Goal: Task Accomplishment & Management: Complete application form

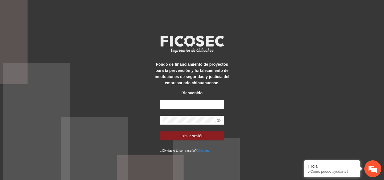
click at [190, 103] on input "text" at bounding box center [192, 104] width 64 height 9
click at [210, 103] on input "**********" at bounding box center [192, 104] width 64 height 9
click at [216, 105] on input "**********" at bounding box center [192, 104] width 64 height 9
type input "*"
click at [209, 102] on input "text" at bounding box center [192, 104] width 64 height 9
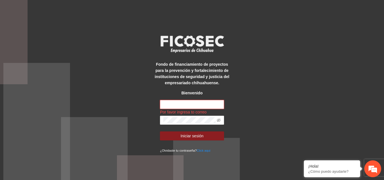
type input "**********"
click at [183, 116] on span at bounding box center [192, 120] width 64 height 9
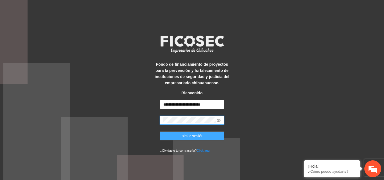
click at [212, 137] on button "Iniciar sesión" at bounding box center [192, 136] width 64 height 9
click at [207, 135] on button "Iniciar sesión" at bounding box center [192, 136] width 64 height 9
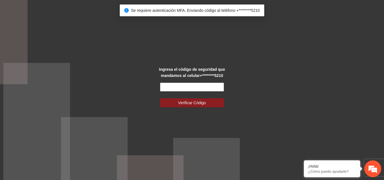
click at [196, 85] on input "text" at bounding box center [192, 87] width 64 height 9
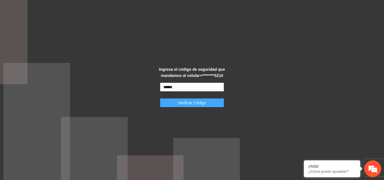
type input "******"
click at [178, 105] on span "Verificar Código" at bounding box center [192, 103] width 28 height 6
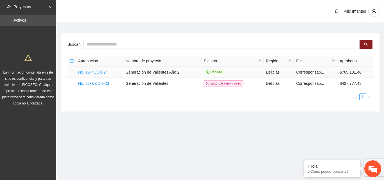
click at [94, 71] on link "No. 19-73/Dic-24" at bounding box center [93, 72] width 30 height 4
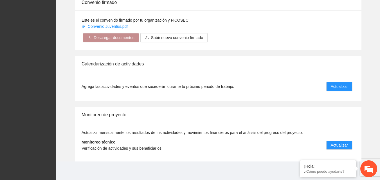
scroll to position [459, 0]
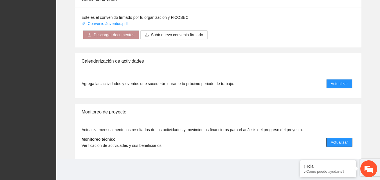
click at [336, 144] on span "Actualizar" at bounding box center [338, 142] width 17 height 6
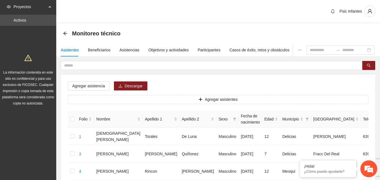
click at [184, 20] on div "Psic Infantes" at bounding box center [217, 11] width 323 height 23
click at [64, 34] on icon "arrow-left" at bounding box center [65, 33] width 4 height 4
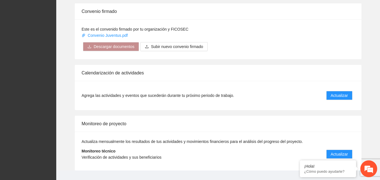
scroll to position [450, 0]
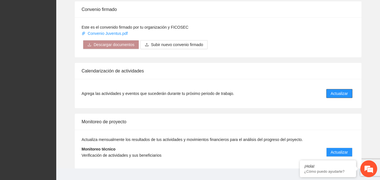
click at [343, 98] on button "Actualizar" at bounding box center [339, 93] width 26 height 9
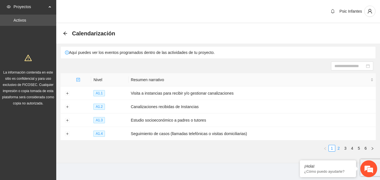
click at [339, 149] on link "2" at bounding box center [338, 148] width 6 height 6
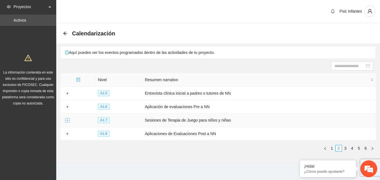
click at [68, 119] on button "Expand row" at bounding box center [67, 120] width 4 height 4
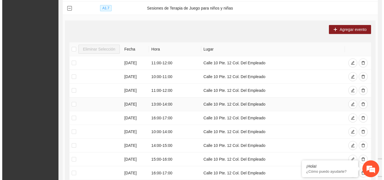
scroll to position [112, 0]
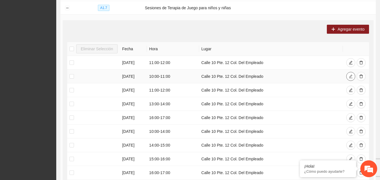
click at [349, 77] on icon "edit" at bounding box center [350, 76] width 4 height 4
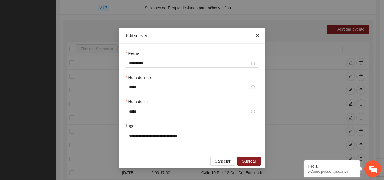
click at [257, 37] on icon "close" at bounding box center [257, 35] width 4 height 4
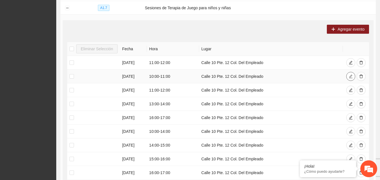
click at [350, 77] on icon "edit" at bounding box center [350, 76] width 4 height 4
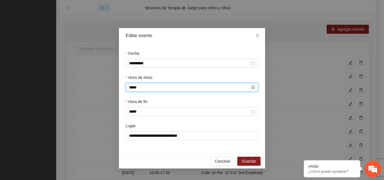
click at [140, 88] on input "*****" at bounding box center [189, 87] width 121 height 6
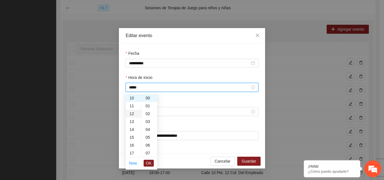
click at [133, 113] on div "12" at bounding box center [134, 114] width 16 height 8
type input "*****"
click at [148, 163] on span "OK" at bounding box center [149, 163] width 6 height 6
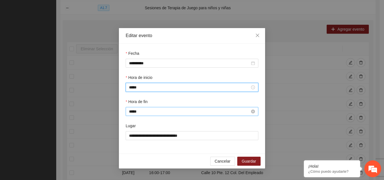
click at [142, 112] on input "*****" at bounding box center [189, 111] width 121 height 6
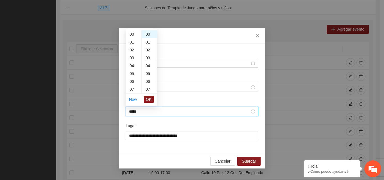
scroll to position [87, 0]
click at [133, 50] on div "13" at bounding box center [134, 50] width 16 height 8
type input "*****"
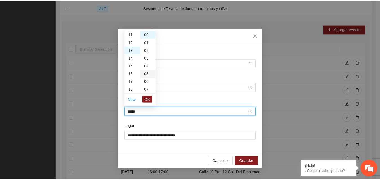
scroll to position [102, 0]
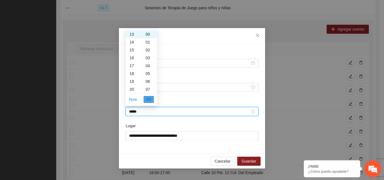
click at [150, 99] on span "OK" at bounding box center [149, 99] width 6 height 6
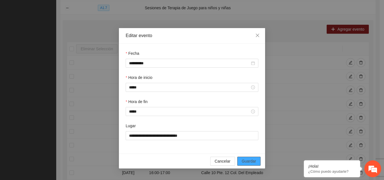
click at [249, 162] on span "Guardar" at bounding box center [249, 161] width 14 height 6
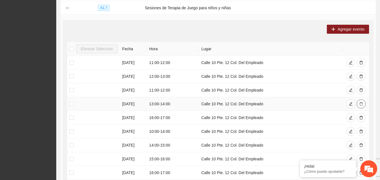
click at [361, 105] on icon "delete" at bounding box center [360, 104] width 3 height 4
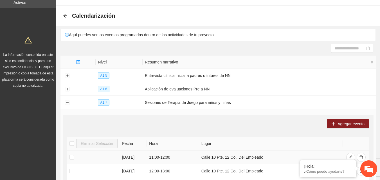
scroll to position [0, 0]
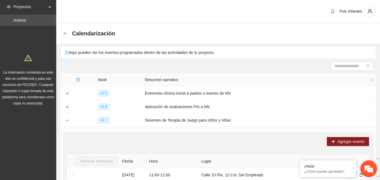
click at [65, 35] on icon "arrow-left" at bounding box center [65, 33] width 4 height 4
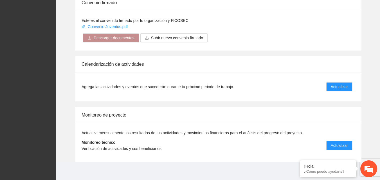
scroll to position [459, 0]
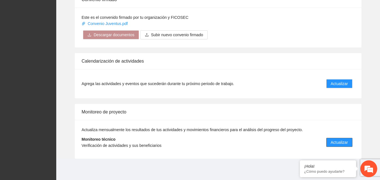
click at [338, 145] on span "Actualizar" at bounding box center [338, 142] width 17 height 6
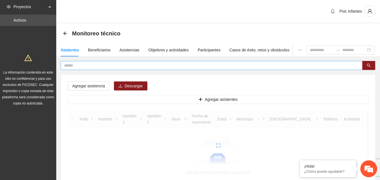
click at [85, 65] on input "text" at bounding box center [209, 65] width 290 height 6
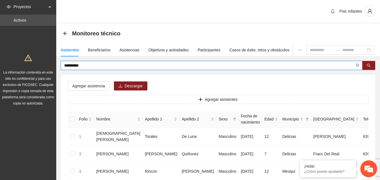
type input "**********"
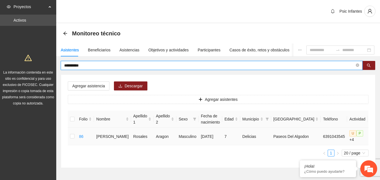
click at [75, 138] on td at bounding box center [72, 136] width 9 height 17
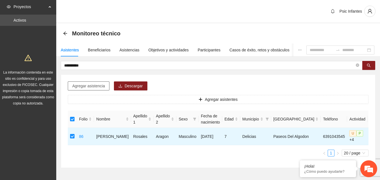
click at [89, 85] on span "Agregar asistencia" at bounding box center [88, 86] width 33 height 6
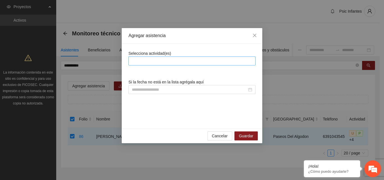
click at [153, 60] on div at bounding box center [192, 61] width 124 height 7
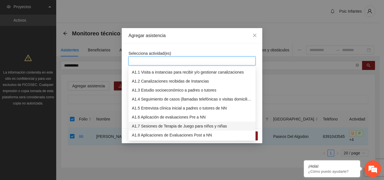
click at [157, 124] on div "A1.7 Sesiones de Terapia de Juego para niños y niñas" at bounding box center [192, 126] width 120 height 6
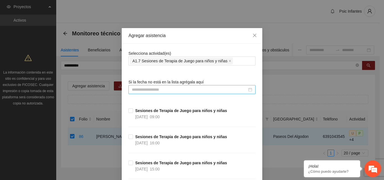
click at [151, 92] on input at bounding box center [189, 90] width 115 height 6
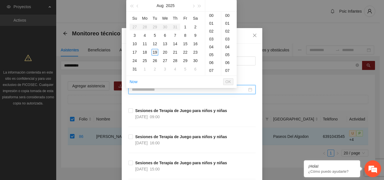
click at [154, 53] on div "19" at bounding box center [154, 52] width 7 height 7
click at [228, 14] on div "00" at bounding box center [228, 16] width 15 height 8
type input "**********"
click at [229, 83] on span "OK" at bounding box center [228, 82] width 6 height 6
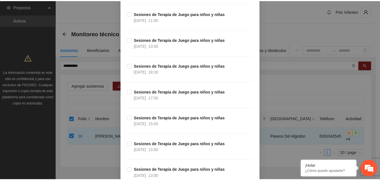
scroll to position [4412, 0]
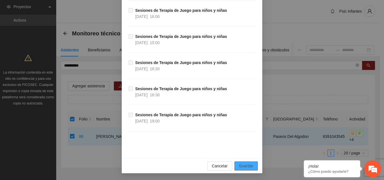
click at [245, 170] on button "Guardar" at bounding box center [245, 166] width 23 height 9
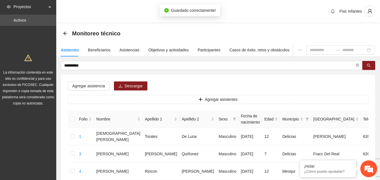
click at [258, 32] on div "Monitoreo técnico" at bounding box center [218, 33] width 310 height 11
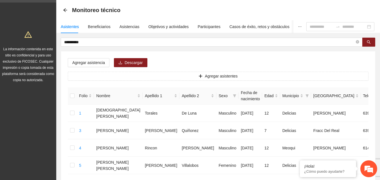
scroll to position [0, 0]
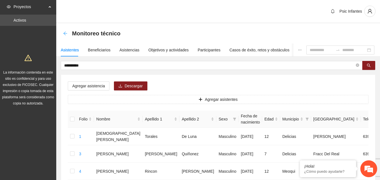
click at [65, 35] on icon "arrow-left" at bounding box center [65, 33] width 4 height 4
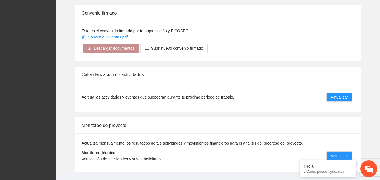
scroll to position [459, 0]
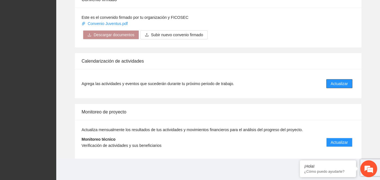
click at [334, 85] on span "Actualizar" at bounding box center [338, 84] width 17 height 6
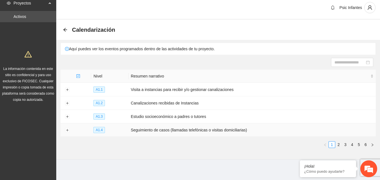
scroll to position [4, 0]
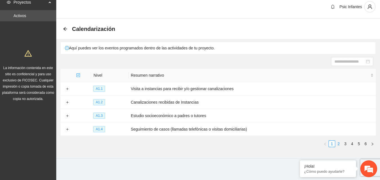
click at [338, 141] on link "2" at bounding box center [338, 144] width 6 height 6
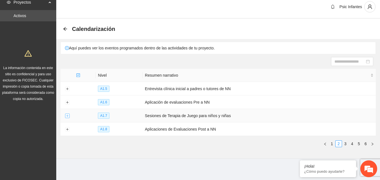
click at [65, 116] on button "Expand row" at bounding box center [67, 116] width 4 height 4
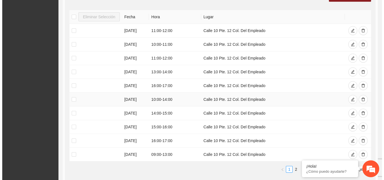
scroll to position [145, 0]
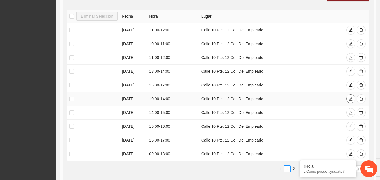
click at [349, 100] on span "edit" at bounding box center [350, 99] width 4 height 4
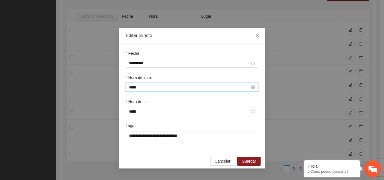
click at [147, 90] on input "*****" at bounding box center [189, 87] width 121 height 6
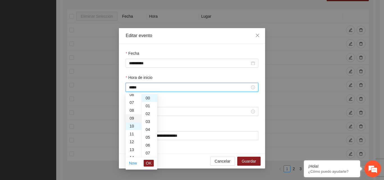
click at [133, 118] on div "09" at bounding box center [134, 118] width 16 height 8
type input "*****"
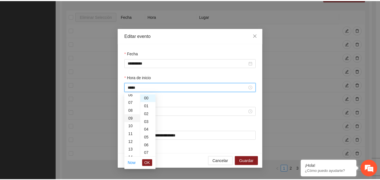
scroll to position [71, 0]
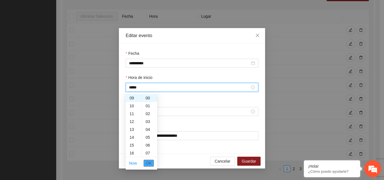
click at [149, 164] on span "OK" at bounding box center [149, 163] width 6 height 6
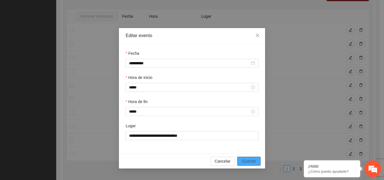
click at [248, 161] on span "Guardar" at bounding box center [249, 161] width 14 height 6
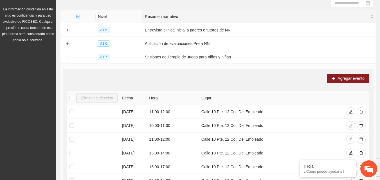
scroll to position [0, 0]
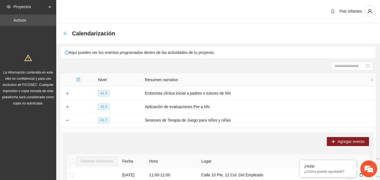
click at [65, 35] on icon "arrow-left" at bounding box center [65, 33] width 4 height 4
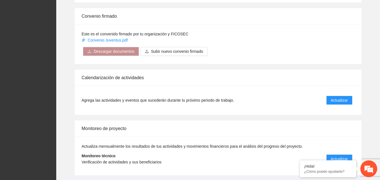
scroll to position [459, 0]
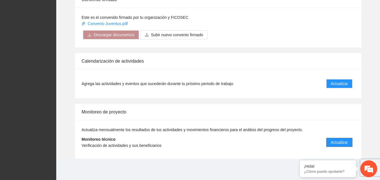
click at [342, 140] on span "Actualizar" at bounding box center [338, 142] width 17 height 6
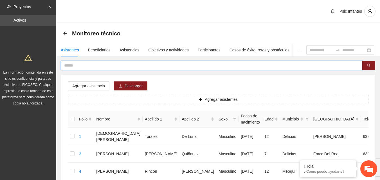
click at [93, 65] on input "text" at bounding box center [209, 65] width 290 height 6
click at [372, 64] on button "button" at bounding box center [368, 65] width 13 height 9
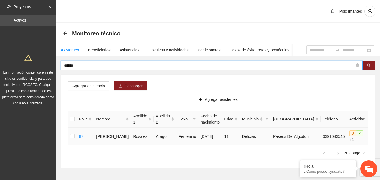
type input "******"
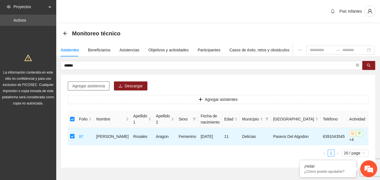
click at [87, 87] on span "Agregar asistencia" at bounding box center [88, 86] width 33 height 6
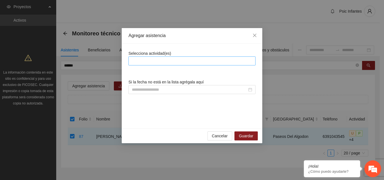
click at [146, 64] on div at bounding box center [192, 61] width 124 height 7
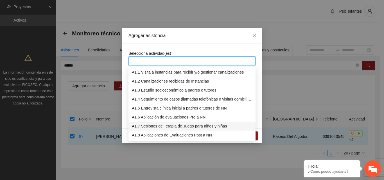
click at [154, 127] on div "A1.7 Sesiones de Terapia de Juego para niños y niñas" at bounding box center [192, 126] width 120 height 6
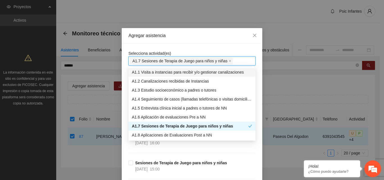
click at [199, 34] on div "Agregar asistencia" at bounding box center [191, 36] width 127 height 6
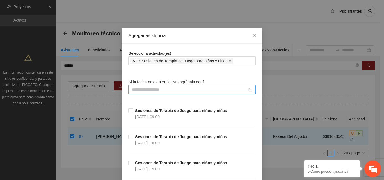
click at [217, 89] on input at bounding box center [189, 90] width 115 height 6
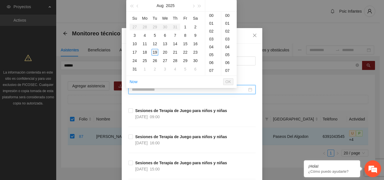
click at [156, 52] on div "19" at bounding box center [154, 52] width 7 height 7
click at [212, 25] on div "12" at bounding box center [213, 23] width 16 height 8
click at [227, 17] on div "00" at bounding box center [228, 16] width 15 height 8
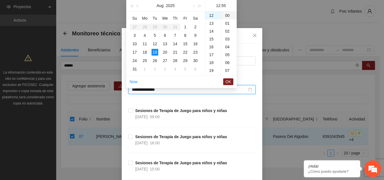
type input "**********"
click at [227, 83] on span "OK" at bounding box center [228, 82] width 6 height 6
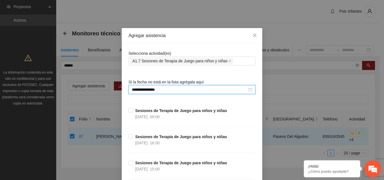
click at [294, 35] on div "**********" at bounding box center [192, 90] width 384 height 180
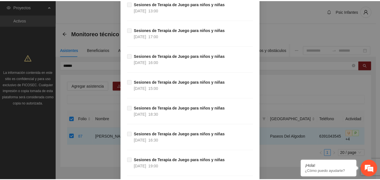
scroll to position [4412, 0]
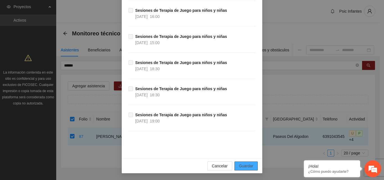
click at [239, 163] on span "Guardar" at bounding box center [246, 166] width 14 height 6
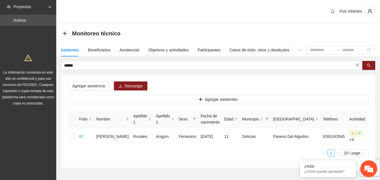
click at [242, 24] on div "Monitoreo técnico" at bounding box center [217, 33] width 323 height 20
